Goal: Check status: Check status

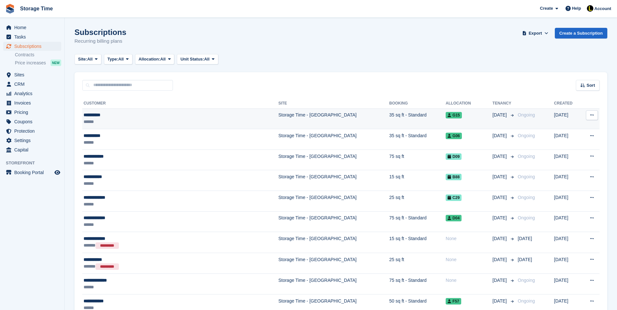
click at [125, 126] on td "**********" at bounding box center [180, 119] width 196 height 21
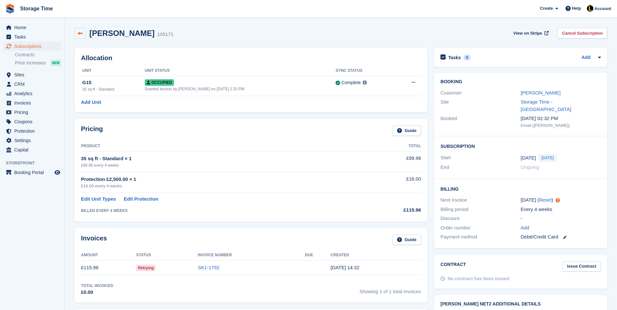
click at [79, 36] on link at bounding box center [80, 33] width 11 height 11
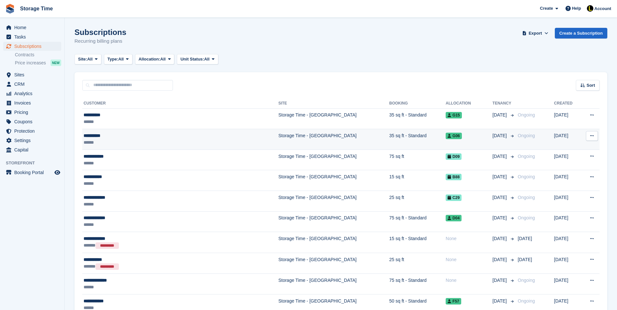
click at [152, 137] on div "**********" at bounding box center [152, 136] width 137 height 7
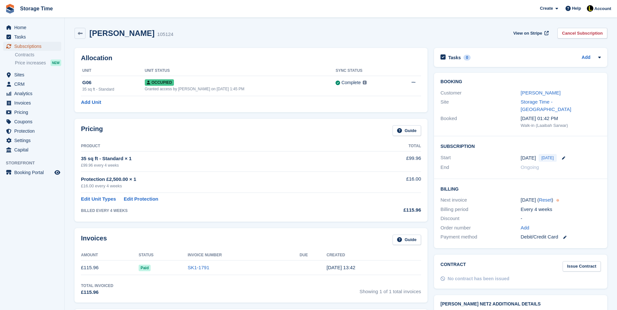
click at [39, 45] on span "Subscriptions" at bounding box center [33, 46] width 39 height 9
